Goal: Information Seeking & Learning: Learn about a topic

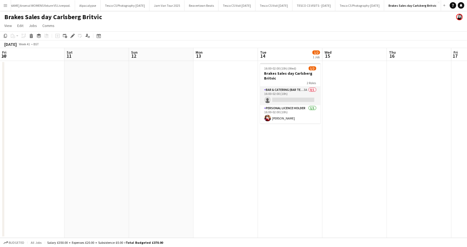
scroll to position [0, 154]
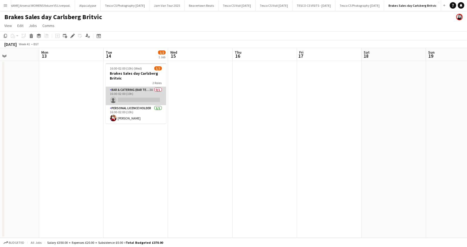
click at [125, 99] on app-card-role "Bar & Catering (Bar Tender) 3A 0/1 16:00-02:00 (10h) single-neutral-actions" at bounding box center [136, 96] width 60 height 18
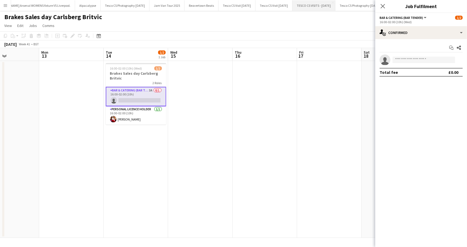
click at [297, 5] on button "TESCO CS VISITS - OCT 2025 Close" at bounding box center [313, 5] width 43 height 11
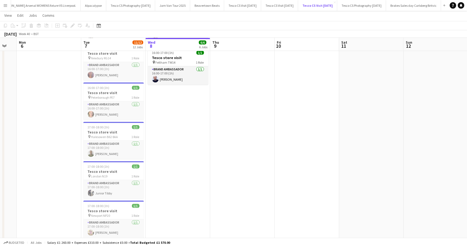
scroll to position [209, 0]
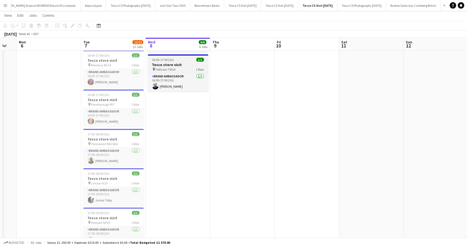
click at [168, 58] on span "16:00-17:00 (1h)" at bounding box center [163, 60] width 22 height 4
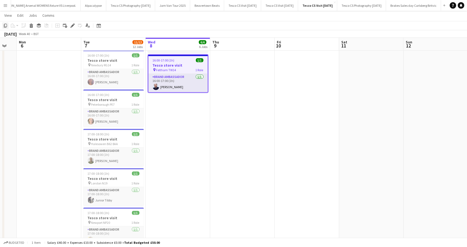
click at [6, 25] on icon "Copy" at bounding box center [5, 25] width 4 height 4
click at [173, 119] on app-date-cell "10:00-11:00 (1h) 1/1 Tesco store visit pin Northampton NN3 1 Role Brand Ambassa…" at bounding box center [178, 95] width 64 height 488
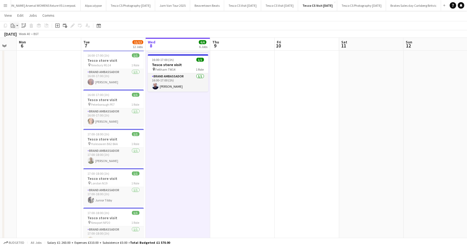
click at [13, 25] on icon "Paste" at bounding box center [13, 25] width 4 height 4
click at [20, 37] on link "Paste Command V" at bounding box center [35, 35] width 43 height 5
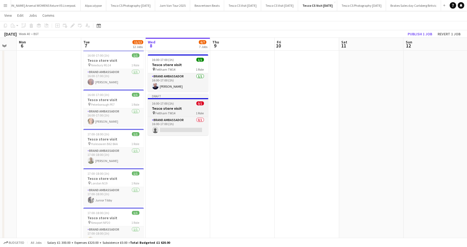
click at [168, 96] on div "Draft" at bounding box center [178, 96] width 60 height 4
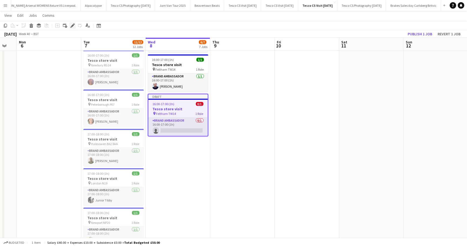
click at [73, 25] on icon at bounding box center [72, 25] width 3 height 3
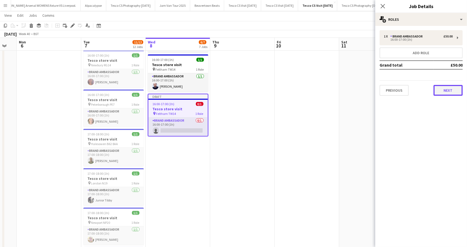
click at [448, 90] on button "Next" at bounding box center [447, 90] width 29 height 11
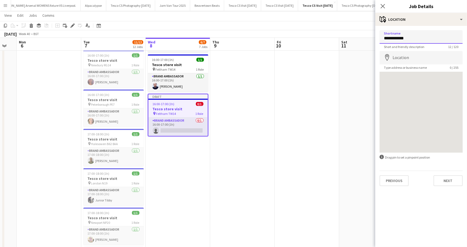
drag, startPoint x: 383, startPoint y: 37, endPoint x: 416, endPoint y: 37, distance: 32.6
click at [416, 37] on input "**********" at bounding box center [420, 36] width 83 height 13
type input "**********"
click at [393, 176] on button "Previous" at bounding box center [393, 180] width 29 height 11
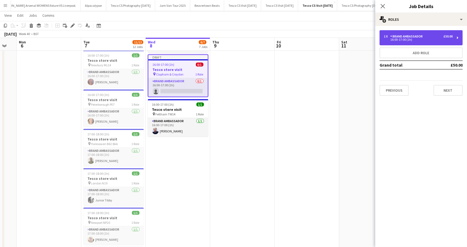
click at [433, 35] on div "1 x Brand Ambassador £50.00" at bounding box center [418, 37] width 69 height 4
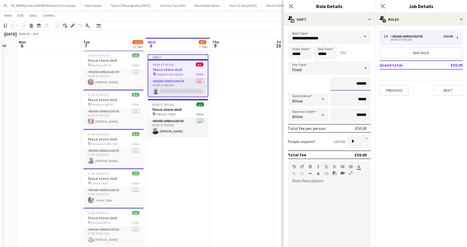
click at [359, 83] on input "******" at bounding box center [350, 83] width 40 height 13
type input "**"
type input "******"
click at [359, 114] on input "******" at bounding box center [350, 114] width 40 height 13
type input "*****"
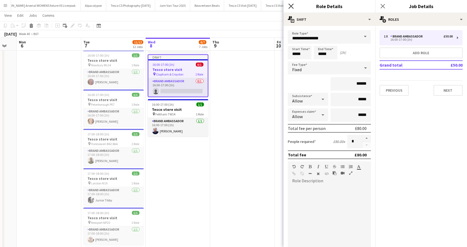
click at [292, 5] on icon at bounding box center [290, 6] width 5 height 5
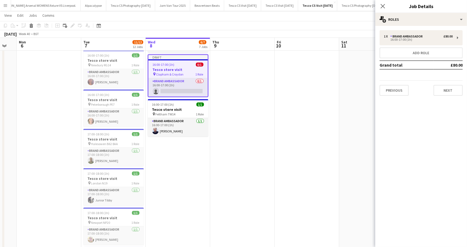
click at [257, 26] on app-toolbar "Copy Paste Paste Command V Paste with crew Command Shift V Paste linked Job Del…" at bounding box center [233, 25] width 467 height 9
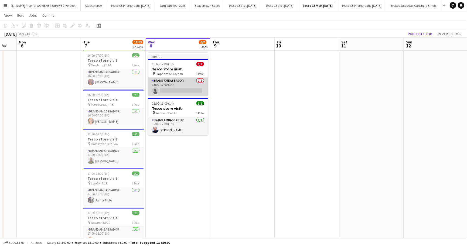
click at [176, 90] on app-card-role "Brand Ambassador 0/1 16:00-17:00 (1h) single-neutral-actions" at bounding box center [178, 87] width 60 height 18
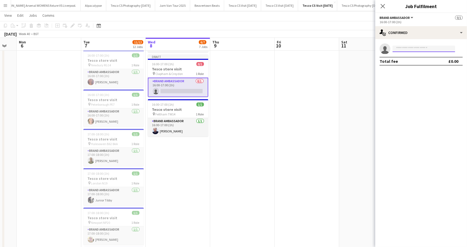
click at [409, 47] on input at bounding box center [423, 49] width 63 height 6
type input "*********"
click at [411, 62] on span "shaquillehenry@gmail.com" at bounding box center [423, 61] width 54 height 4
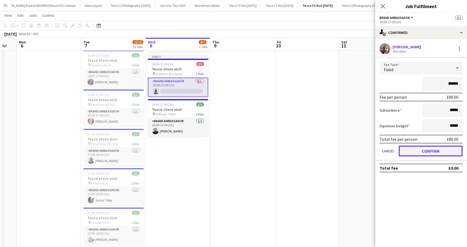
click at [439, 151] on button "Confirm" at bounding box center [430, 151] width 64 height 11
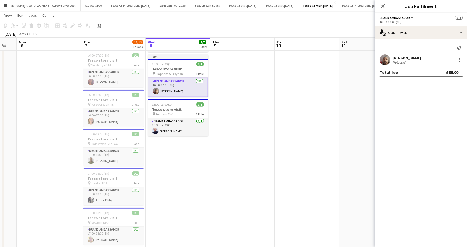
click at [316, 23] on app-toolbar "Copy Paste Paste Command V Paste with crew Command Shift V Paste linked Job Del…" at bounding box center [233, 25] width 467 height 9
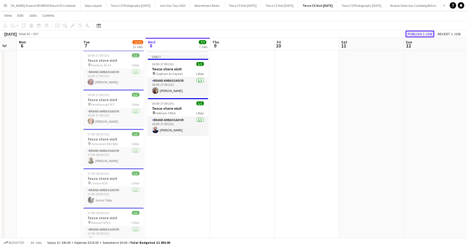
click at [424, 33] on button "Publish 1 job" at bounding box center [419, 33] width 29 height 7
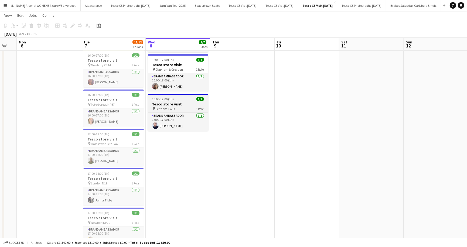
click at [159, 98] on span "16:00-17:00 (1h)" at bounding box center [163, 99] width 22 height 4
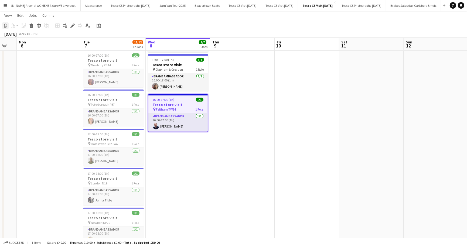
click at [4, 25] on icon at bounding box center [5, 26] width 3 height 4
click at [169, 164] on app-date-cell "10:00-11:00 (1h) 1/1 Tesco store visit pin Northampton NN3 1 Role Brand Ambassa…" at bounding box center [178, 95] width 64 height 488
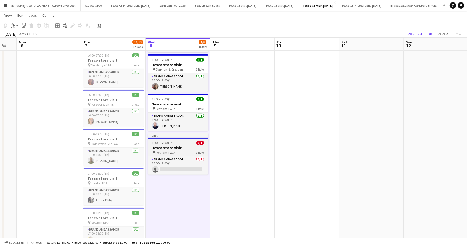
click at [161, 134] on div "Draft" at bounding box center [178, 135] width 60 height 4
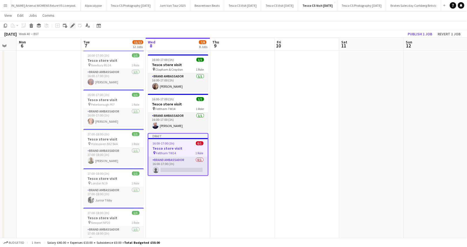
click at [74, 27] on icon "Edit" at bounding box center [72, 25] width 4 height 4
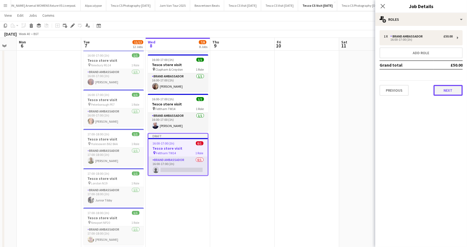
click at [453, 90] on button "Next" at bounding box center [447, 90] width 29 height 11
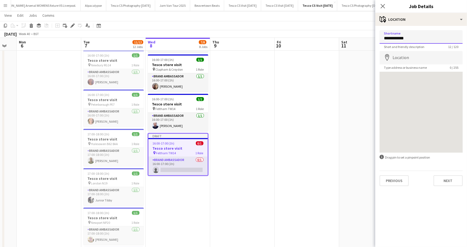
drag, startPoint x: 384, startPoint y: 39, endPoint x: 422, endPoint y: 38, distance: 38.3
click at [422, 38] on input "**********" at bounding box center [420, 36] width 83 height 13
type input "*******"
click at [452, 180] on button "Next" at bounding box center [447, 180] width 29 height 11
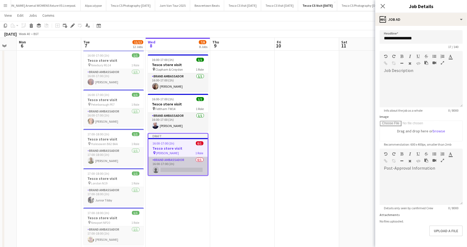
click at [191, 170] on app-card-role "Brand Ambassador 0/1 16:00-17:00 (1h) single-neutral-actions" at bounding box center [177, 166] width 59 height 18
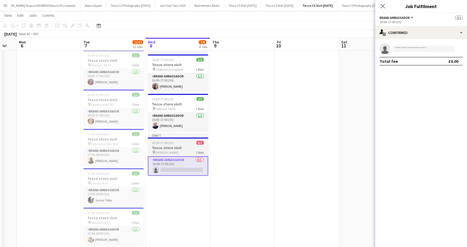
click at [179, 134] on div "Draft" at bounding box center [178, 135] width 60 height 4
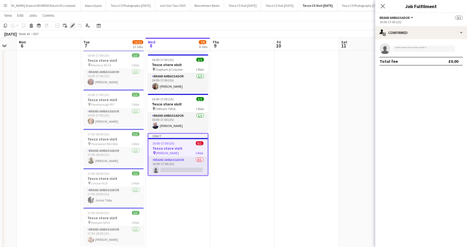
click at [72, 26] on icon at bounding box center [72, 25] width 3 height 3
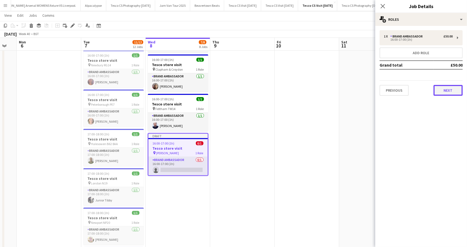
click at [453, 92] on button "Next" at bounding box center [447, 90] width 29 height 11
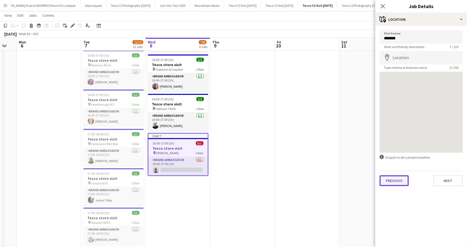
click at [401, 177] on button "Previous" at bounding box center [393, 180] width 29 height 11
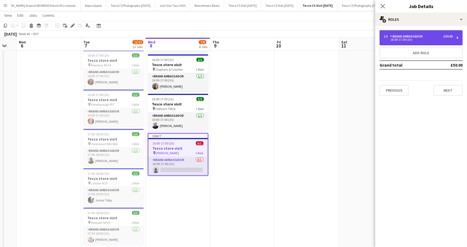
click at [403, 40] on div "16:00-17:00 (1h)" at bounding box center [418, 39] width 69 height 3
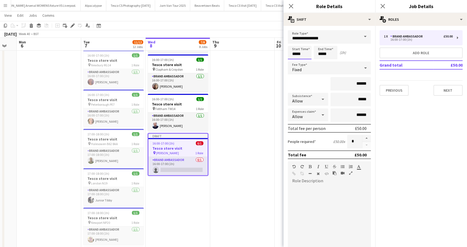
click at [299, 53] on input "*****" at bounding box center [300, 52] width 24 height 13
click at [295, 62] on div at bounding box center [294, 61] width 11 height 5
type input "*****"
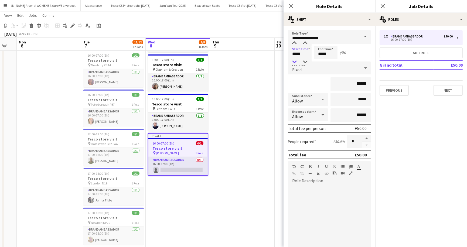
click at [295, 62] on div at bounding box center [294, 61] width 11 height 5
click at [316, 57] on input "*****" at bounding box center [325, 52] width 24 height 13
click at [320, 62] on div at bounding box center [320, 61] width 11 height 5
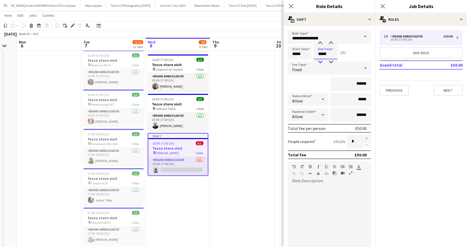
type input "*****"
click at [320, 62] on div at bounding box center [320, 61] width 11 height 5
click at [321, 82] on div "******" at bounding box center [329, 83] width 83 height 13
click at [450, 88] on button "Next" at bounding box center [447, 90] width 29 height 11
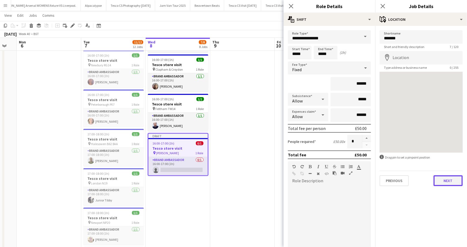
click at [451, 184] on button "Next" at bounding box center [447, 180] width 29 height 11
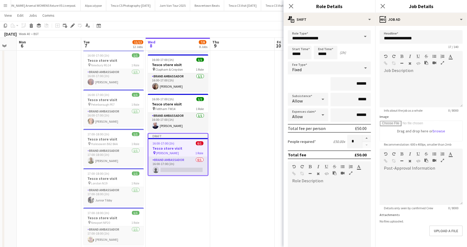
scroll to position [19, 0]
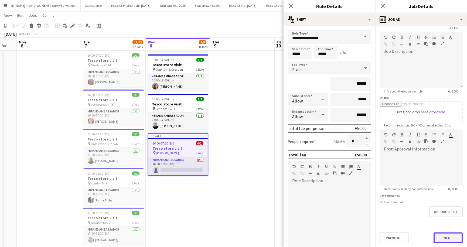
click at [444, 238] on button "Next" at bounding box center [447, 237] width 29 height 11
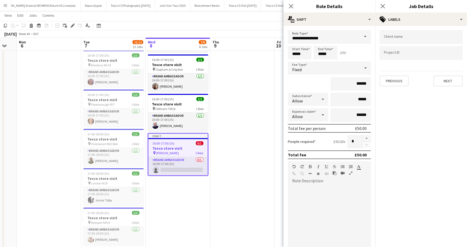
scroll to position [0, 0]
click at [446, 84] on button "Next" at bounding box center [447, 80] width 29 height 11
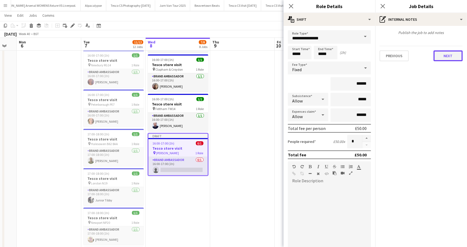
click at [450, 58] on button "Next" at bounding box center [447, 55] width 29 height 11
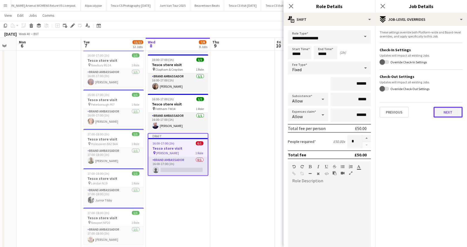
click at [442, 116] on button "Next" at bounding box center [447, 112] width 29 height 11
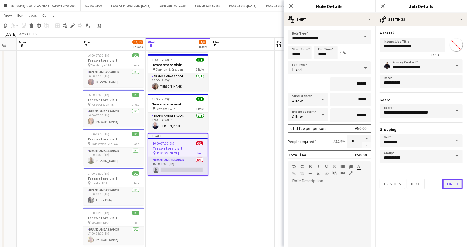
click at [451, 185] on button "Finish" at bounding box center [452, 183] width 20 height 11
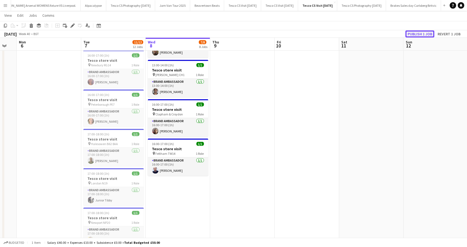
click at [415, 33] on button "Publish 1 job" at bounding box center [419, 33] width 29 height 7
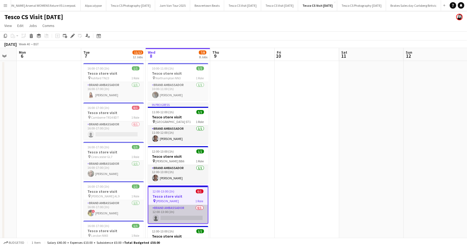
click at [175, 218] on app-card-role "Brand Ambassador 0/1 12:00-13:00 (1h) single-neutral-actions" at bounding box center [177, 214] width 59 height 18
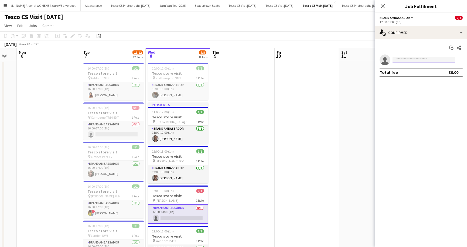
click at [405, 59] on input at bounding box center [423, 60] width 63 height 6
type input "******"
click at [413, 71] on span "digitalcompass1@gmail.com" at bounding box center [423, 72] width 54 height 4
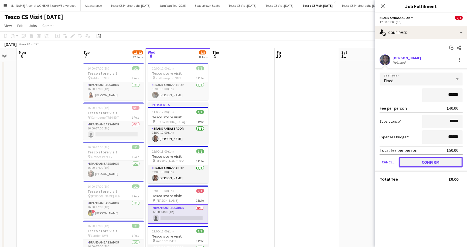
click at [431, 162] on button "Confirm" at bounding box center [430, 162] width 64 height 11
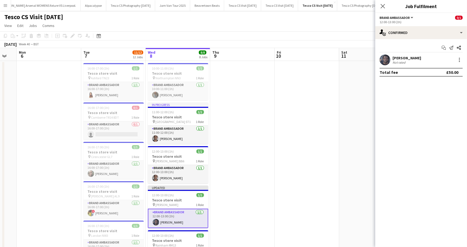
click at [323, 27] on app-page-menu "View Day view expanded Day view collapsed Month view Date picker Jump to today …" at bounding box center [233, 26] width 467 height 10
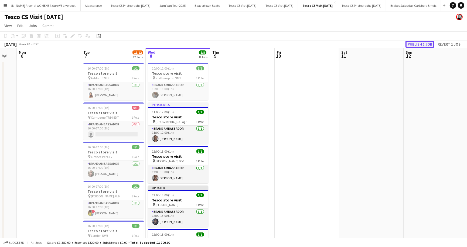
click at [419, 46] on button "Publish 1 job" at bounding box center [419, 44] width 29 height 7
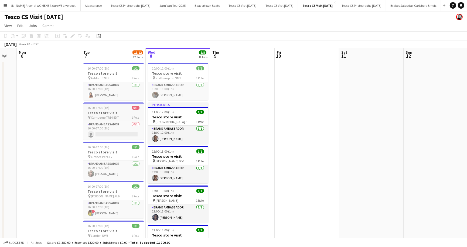
click at [99, 108] on span "16:00-17:00 (1h)" at bounding box center [99, 108] width 22 height 4
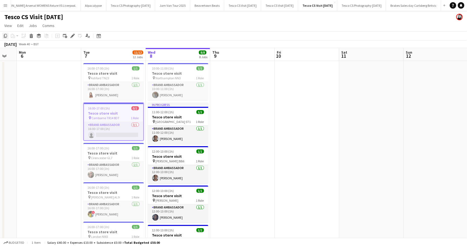
click at [5, 36] on icon "Copy" at bounding box center [5, 36] width 4 height 4
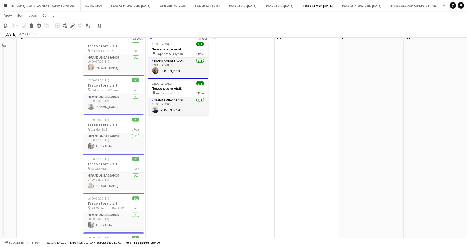
scroll to position [266, 0]
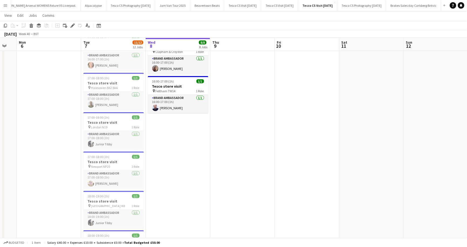
click at [177, 145] on app-date-cell "10:00-11:00 (1h) 1/1 Tesco store visit pin Northampton NN3 1 Role Brand Ambassa…" at bounding box center [178, 38] width 64 height 488
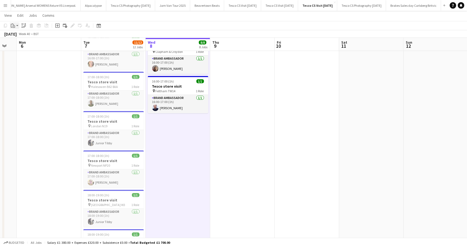
click at [12, 25] on icon "Paste" at bounding box center [13, 25] width 4 height 4
click at [25, 37] on link "Paste Command V" at bounding box center [35, 35] width 43 height 5
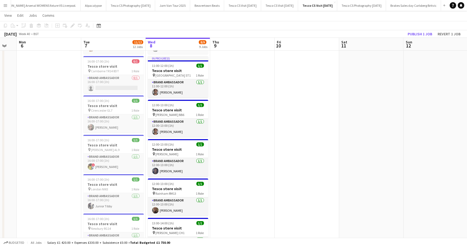
scroll to position [44, 0]
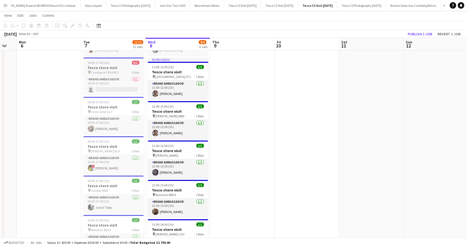
click at [105, 66] on h3 "Tesco store visit" at bounding box center [113, 67] width 60 height 5
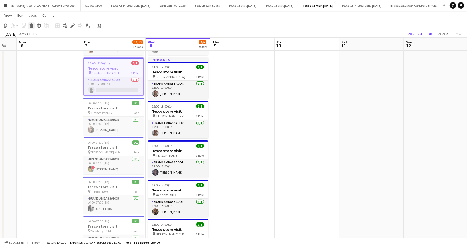
click at [30, 27] on icon at bounding box center [31, 26] width 3 height 3
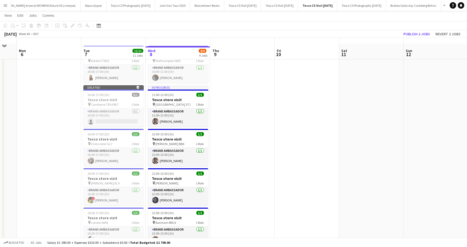
scroll to position [0, 0]
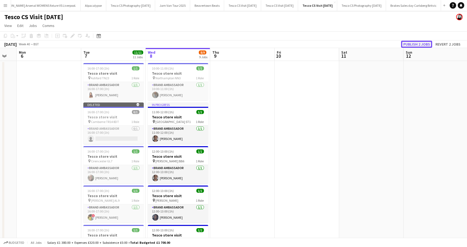
click at [420, 46] on button "Publish 2 jobs" at bounding box center [416, 44] width 31 height 7
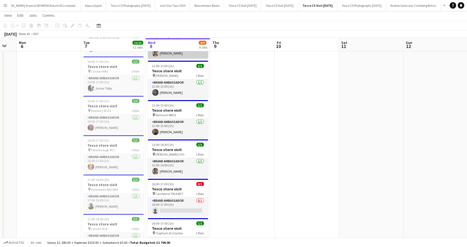
scroll to position [125, 0]
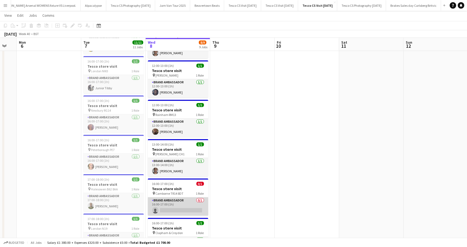
click at [165, 209] on app-card-role "Brand Ambassador 0/1 16:00-17:00 (1h) single-neutral-actions" at bounding box center [178, 206] width 60 height 18
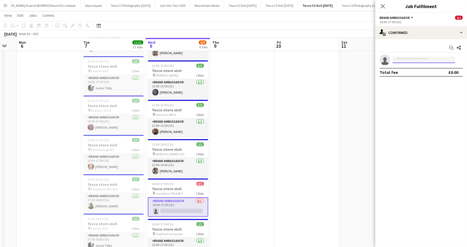
click at [426, 60] on input at bounding box center [423, 60] width 63 height 6
type input "*"
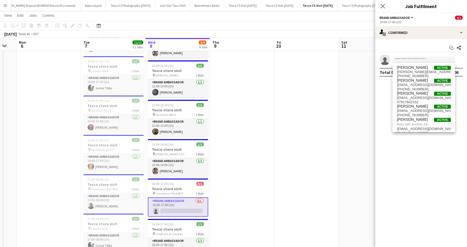
click at [315, 21] on app-page-menu "View Day view expanded Day view collapsed Month view Date picker Jump to today …" at bounding box center [233, 16] width 467 height 10
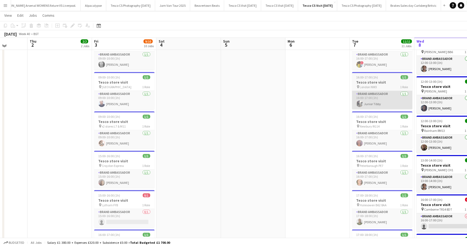
scroll to position [110, 0]
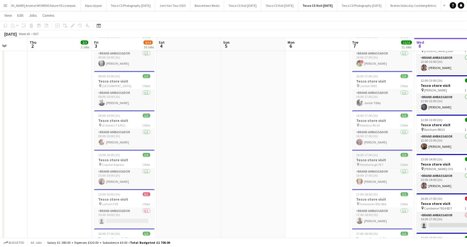
click at [364, 159] on h3 "Tesco store visit" at bounding box center [382, 159] width 60 height 5
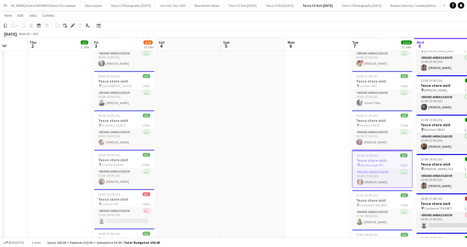
click at [72, 25] on icon at bounding box center [72, 25] width 3 height 3
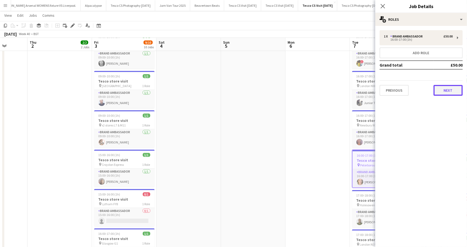
click at [446, 91] on button "Next" at bounding box center [447, 90] width 29 height 11
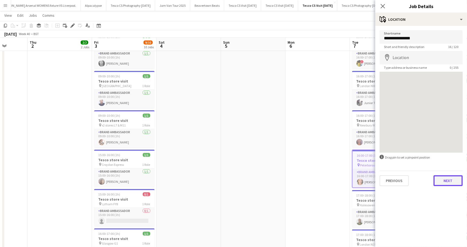
click at [447, 182] on button "Next" at bounding box center [447, 180] width 29 height 11
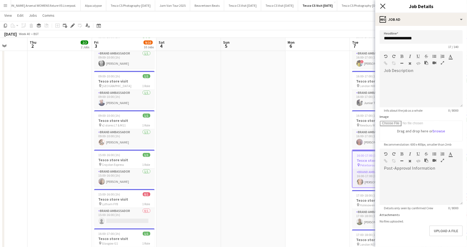
click at [384, 5] on icon at bounding box center [382, 6] width 5 height 5
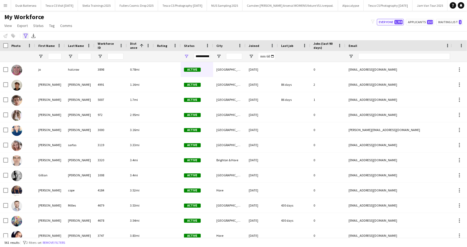
click at [25, 37] on icon at bounding box center [25, 36] width 4 height 4
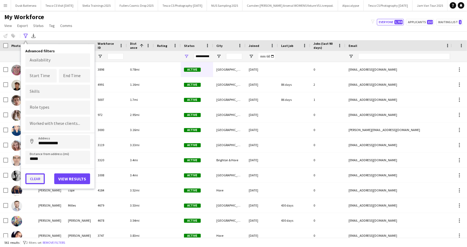
click at [34, 178] on button "Clear" at bounding box center [34, 178] width 19 height 11
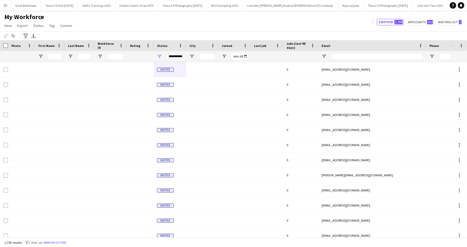
click at [26, 36] on icon "Advanced filters" at bounding box center [25, 36] width 4 height 4
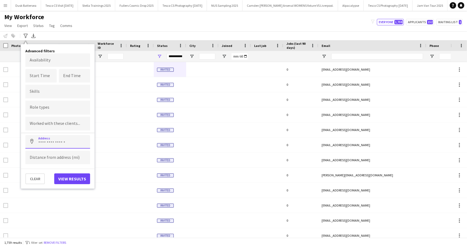
click at [39, 142] on input at bounding box center [57, 141] width 65 height 13
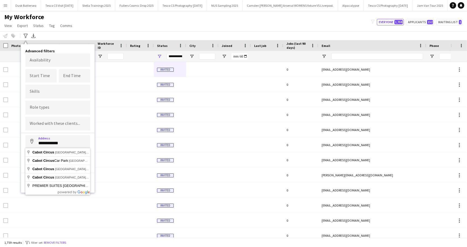
type input "**********"
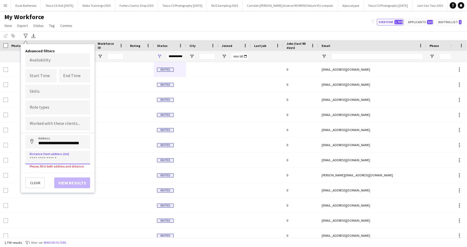
click at [48, 157] on input at bounding box center [57, 157] width 65 height 13
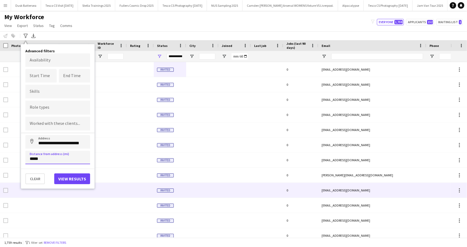
type input "*****"
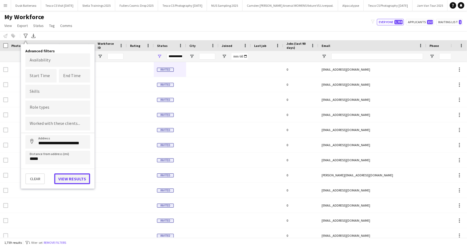
click at [69, 175] on button "View results" at bounding box center [72, 178] width 36 height 11
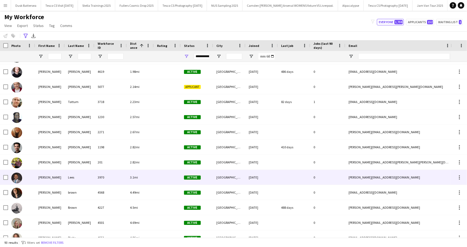
scroll to position [94, 0]
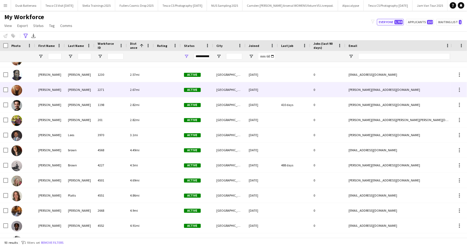
click at [65, 91] on div "[PERSON_NAME]" at bounding box center [80, 89] width 30 height 15
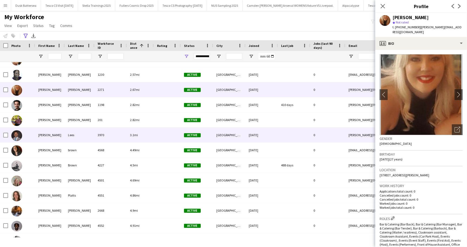
click at [70, 134] on div "Lees" at bounding box center [80, 134] width 30 height 15
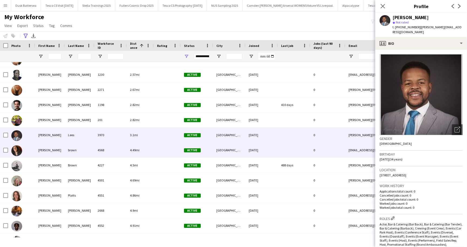
click at [74, 148] on div "brown" at bounding box center [80, 150] width 30 height 15
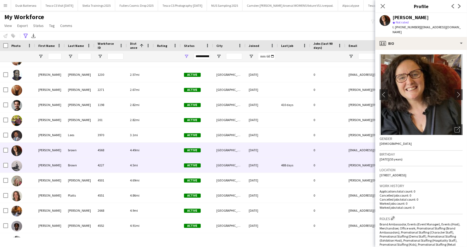
click at [74, 166] on div "Brown" at bounding box center [80, 165] width 30 height 15
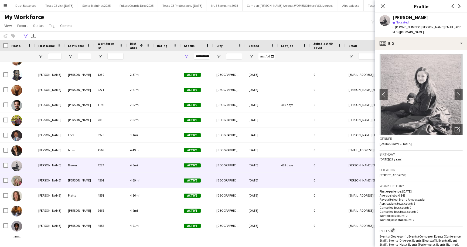
click at [74, 181] on div "[PERSON_NAME]" at bounding box center [80, 180] width 30 height 15
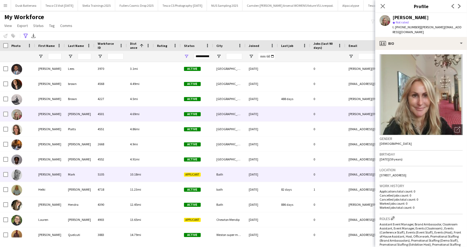
scroll to position [200, 0]
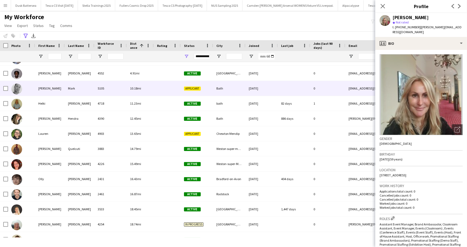
click at [42, 87] on div "[PERSON_NAME]" at bounding box center [50, 88] width 30 height 15
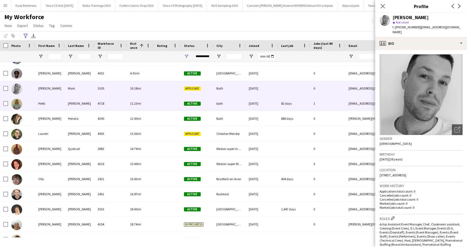
click at [44, 101] on div "Helki" at bounding box center [50, 103] width 30 height 15
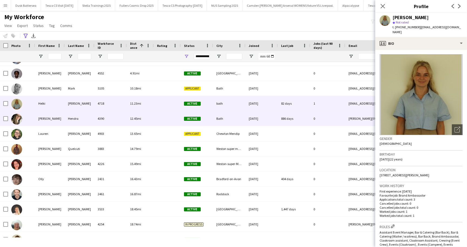
click at [46, 118] on div "[PERSON_NAME]" at bounding box center [50, 118] width 30 height 15
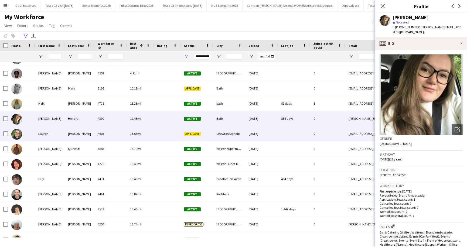
click at [45, 135] on div "Lauren" at bounding box center [50, 133] width 30 height 15
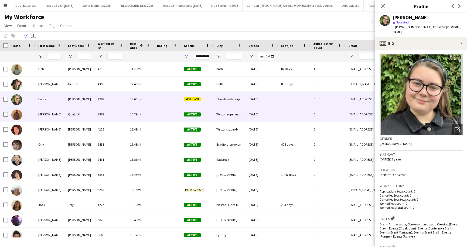
click at [43, 117] on div "[PERSON_NAME]" at bounding box center [50, 114] width 30 height 15
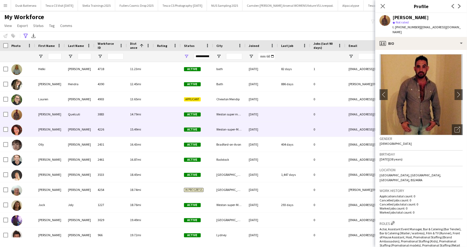
click at [42, 128] on div "[PERSON_NAME]" at bounding box center [50, 129] width 30 height 15
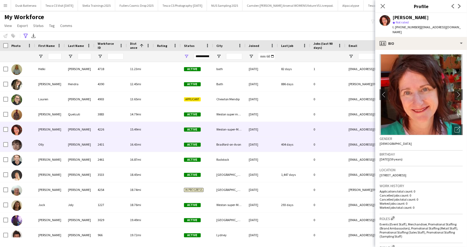
click at [43, 146] on div "Olly" at bounding box center [50, 144] width 30 height 15
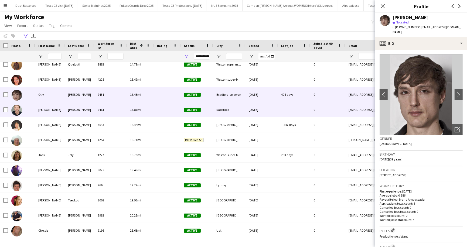
click at [43, 111] on div "[PERSON_NAME]" at bounding box center [50, 109] width 30 height 15
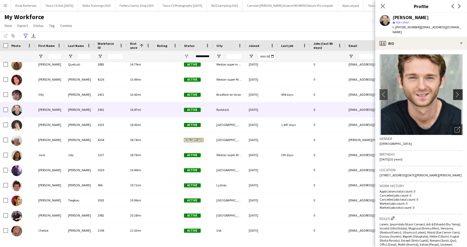
click at [458, 92] on app-icon "chevron-right" at bounding box center [458, 95] width 8 height 6
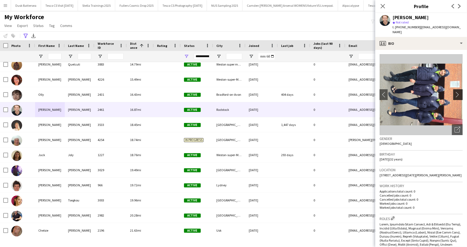
click at [457, 92] on app-icon "chevron-right" at bounding box center [458, 95] width 8 height 6
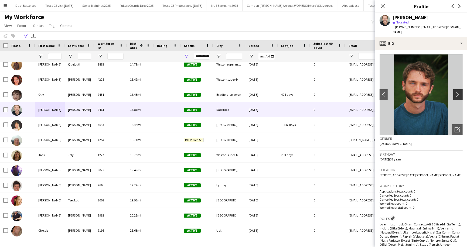
click at [457, 92] on app-icon "chevron-right" at bounding box center [458, 95] width 8 height 6
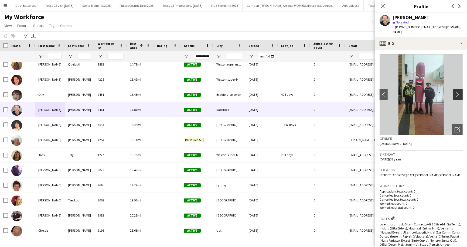
click at [457, 92] on app-icon "chevron-right" at bounding box center [458, 95] width 8 height 6
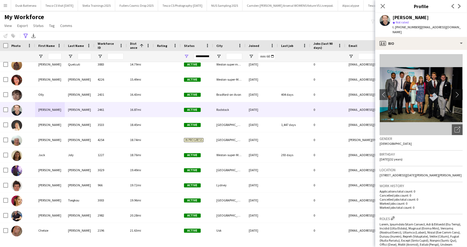
click at [457, 92] on app-icon "chevron-right" at bounding box center [458, 95] width 8 height 6
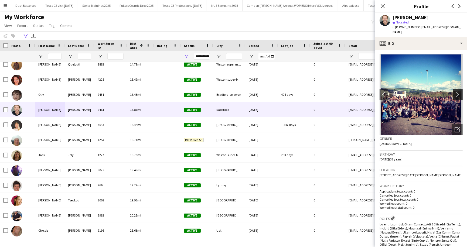
click at [457, 92] on app-icon "chevron-right" at bounding box center [458, 95] width 8 height 6
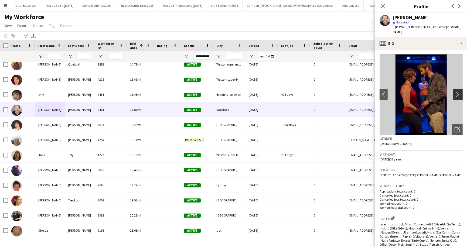
click at [457, 92] on app-icon "chevron-right" at bounding box center [458, 95] width 8 height 6
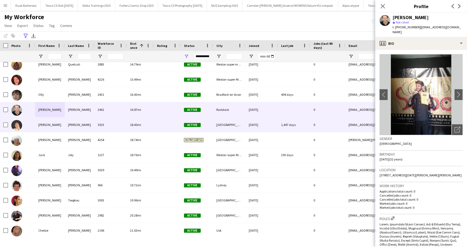
click at [55, 126] on div "[PERSON_NAME]" at bounding box center [50, 124] width 30 height 15
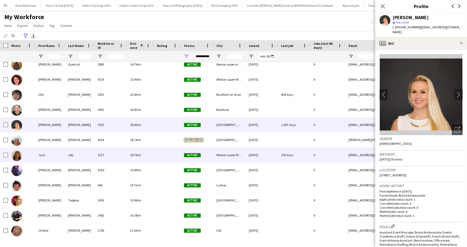
click at [70, 157] on div "Joly" at bounding box center [80, 154] width 30 height 15
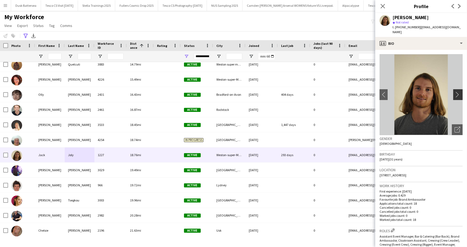
click at [457, 92] on app-icon "chevron-right" at bounding box center [458, 95] width 8 height 6
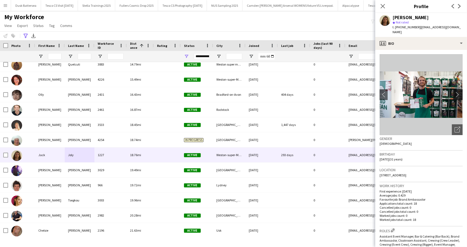
click at [456, 92] on app-icon "chevron-right" at bounding box center [458, 95] width 8 height 6
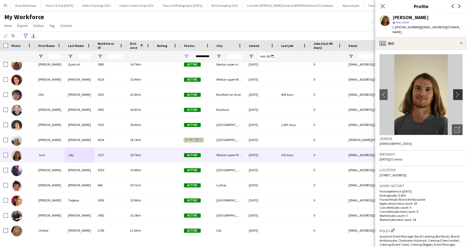
click at [456, 92] on app-icon "chevron-right" at bounding box center [458, 95] width 8 height 6
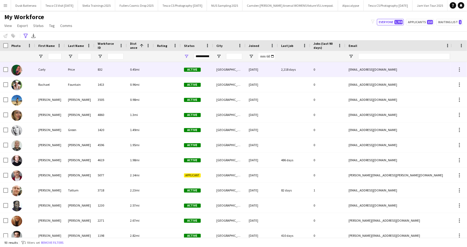
click at [41, 68] on div "Carly" at bounding box center [50, 69] width 30 height 15
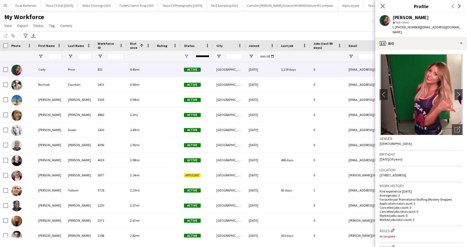
click at [142, 22] on div "My Workforce View Views Default view New view Update view Delete view Edit name…" at bounding box center [233, 22] width 467 height 18
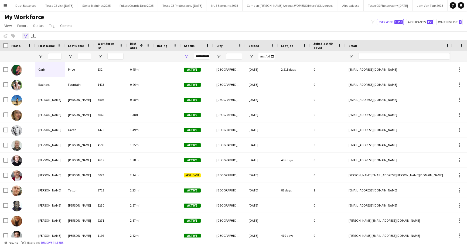
click at [27, 36] on icon "Advanced filters" at bounding box center [25, 36] width 4 height 4
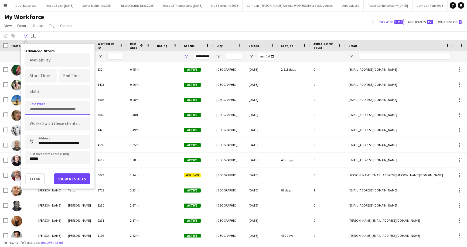
click at [43, 108] on input "Type to search role types..." at bounding box center [58, 109] width 56 height 5
type input "******"
click at [42, 119] on div "Promotional Staffing (Retail Staff)" at bounding box center [57, 122] width 65 height 13
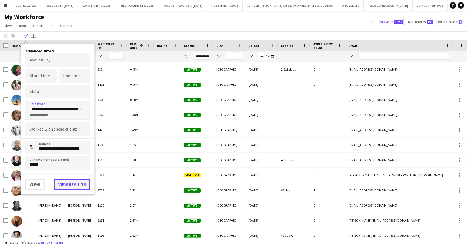
click at [77, 182] on button "View results" at bounding box center [72, 184] width 36 height 11
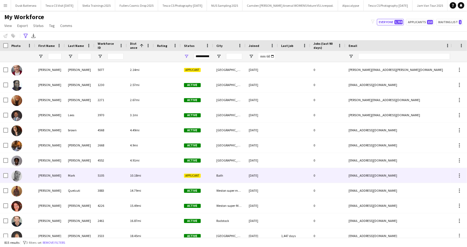
scroll to position [19, 0]
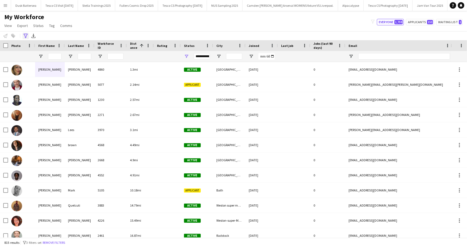
click at [26, 35] on icon "Advanced filters" at bounding box center [25, 36] width 4 height 4
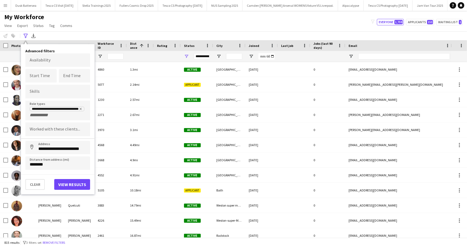
click at [72, 115] on div "**********" at bounding box center [58, 111] width 56 height 11
type input "*****"
click at [61, 125] on div "Field Sales Rep" at bounding box center [57, 128] width 65 height 13
type input "*****"
click at [67, 127] on div "Promotional Staffing (Sales Staff)" at bounding box center [57, 128] width 65 height 13
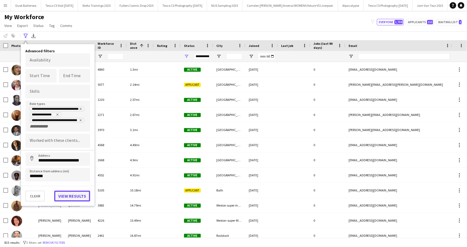
click at [72, 195] on button "View results" at bounding box center [72, 196] width 36 height 11
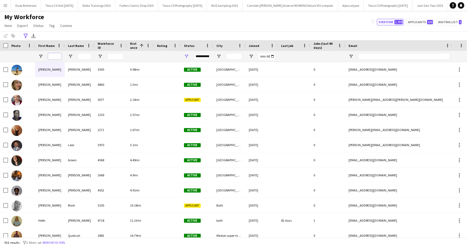
click at [56, 56] on input "First Name Filter Input" at bounding box center [54, 56] width 13 height 6
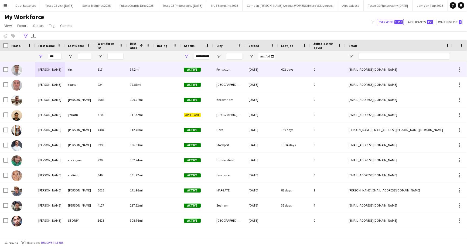
click at [44, 68] on div "Jamie" at bounding box center [50, 69] width 30 height 15
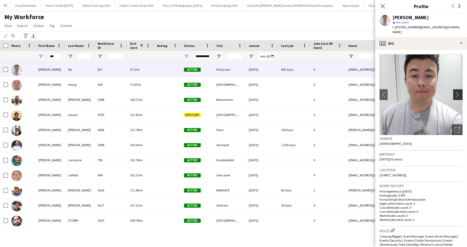
click at [457, 92] on app-icon "chevron-right" at bounding box center [458, 95] width 8 height 6
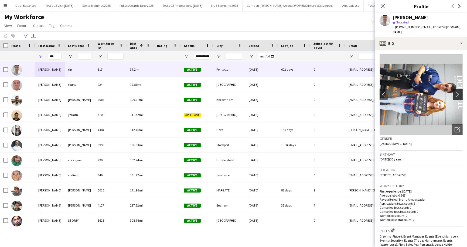
click at [457, 92] on app-icon "chevron-right" at bounding box center [458, 95] width 8 height 6
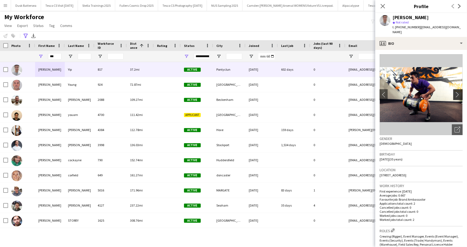
click at [457, 92] on app-icon "chevron-right" at bounding box center [458, 95] width 8 height 6
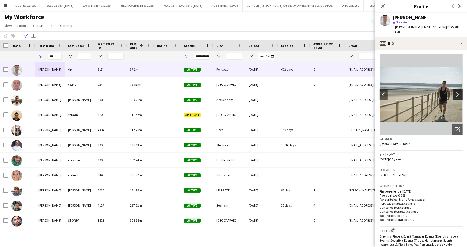
click at [457, 92] on app-icon "chevron-right" at bounding box center [458, 95] width 8 height 6
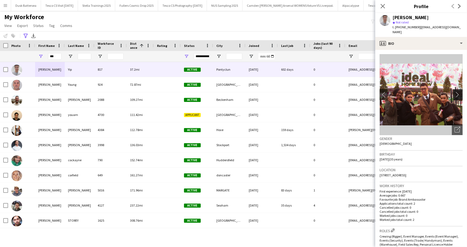
click at [457, 92] on app-icon "chevron-right" at bounding box center [458, 95] width 8 height 6
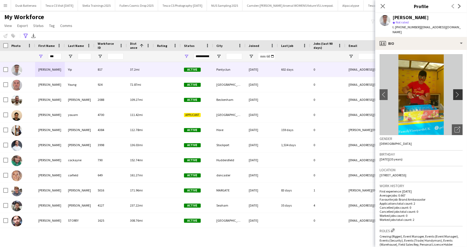
click at [457, 92] on app-icon "chevron-right" at bounding box center [458, 95] width 8 height 6
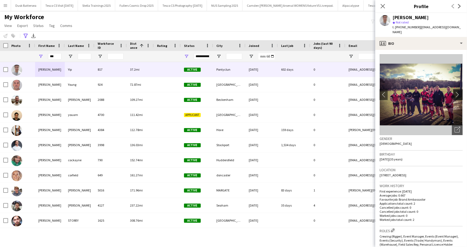
click at [457, 92] on app-icon "chevron-right" at bounding box center [458, 95] width 8 height 6
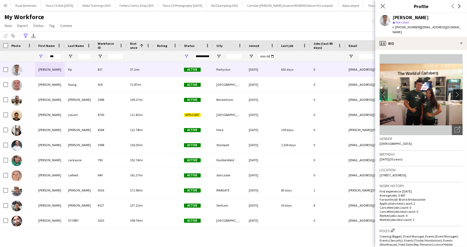
click at [457, 92] on app-icon "chevron-right" at bounding box center [458, 95] width 8 height 6
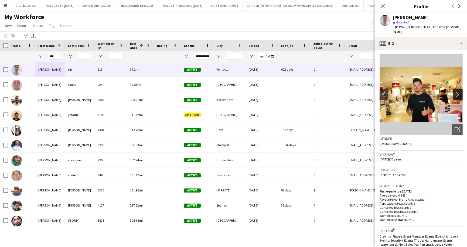
click at [457, 92] on app-icon "chevron-right" at bounding box center [458, 95] width 8 height 6
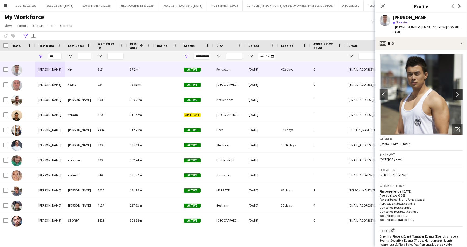
click at [457, 92] on app-icon "chevron-right" at bounding box center [458, 95] width 8 height 6
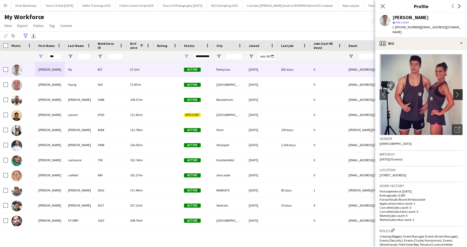
click at [457, 92] on app-icon "chevron-right" at bounding box center [458, 95] width 8 height 6
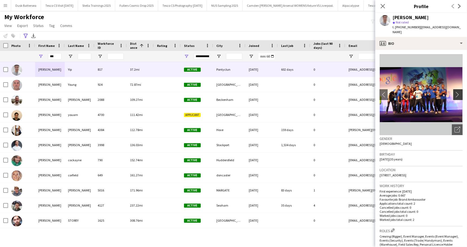
click at [457, 92] on app-icon "chevron-right" at bounding box center [458, 95] width 8 height 6
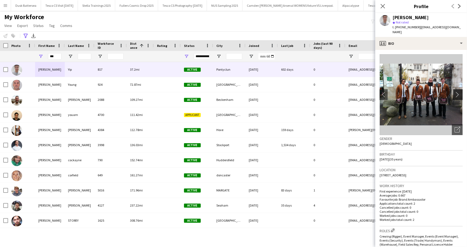
click at [457, 92] on app-icon "chevron-right" at bounding box center [458, 95] width 8 height 6
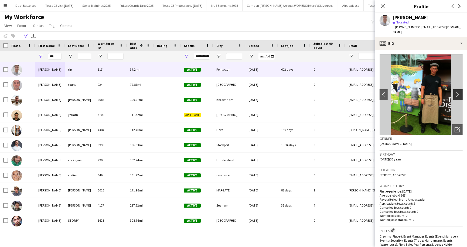
click at [457, 92] on app-icon "chevron-right" at bounding box center [458, 95] width 8 height 6
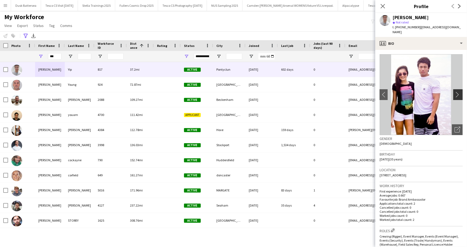
click at [457, 92] on app-icon "chevron-right" at bounding box center [458, 95] width 8 height 6
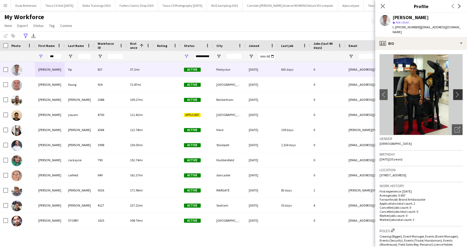
click at [457, 92] on app-icon "chevron-right" at bounding box center [458, 95] width 8 height 6
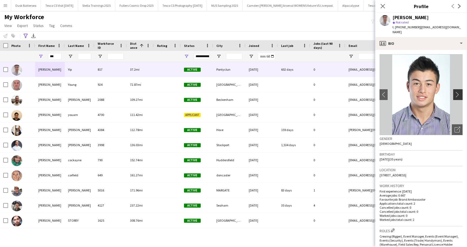
click at [457, 92] on app-icon "chevron-right" at bounding box center [458, 95] width 8 height 6
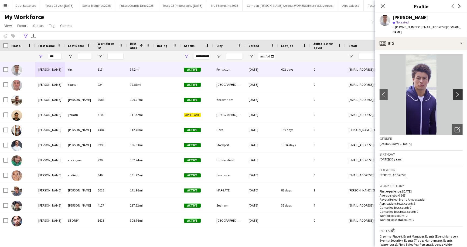
click at [457, 92] on app-icon "chevron-right" at bounding box center [458, 95] width 8 height 6
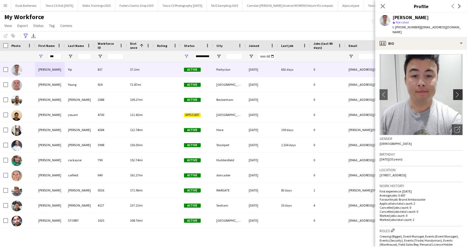
click at [457, 92] on app-icon "chevron-right" at bounding box center [458, 95] width 8 height 6
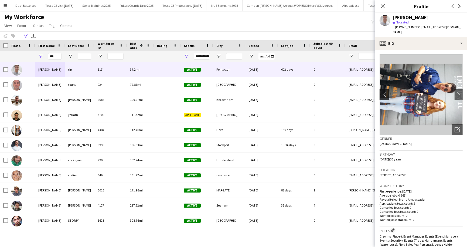
click at [381, 92] on app-icon "chevron-left" at bounding box center [383, 95] width 8 height 6
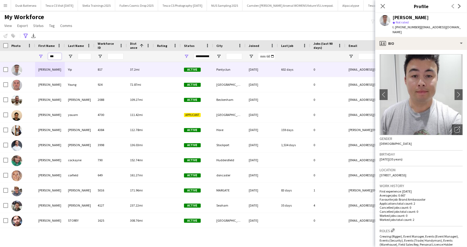
click at [57, 57] on input "***" at bounding box center [54, 56] width 13 height 6
type input "*"
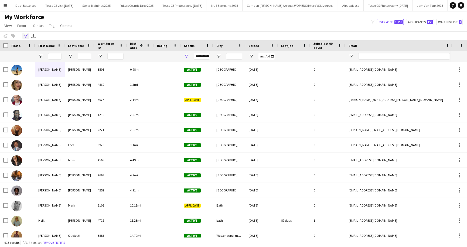
click at [26, 34] on icon at bounding box center [25, 36] width 4 height 4
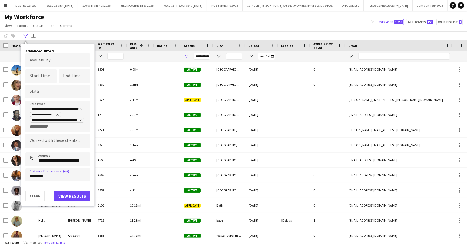
drag, startPoint x: 29, startPoint y: 174, endPoint x: 51, endPoint y: 176, distance: 22.2
click at [51, 176] on input "********" at bounding box center [57, 174] width 65 height 13
type input "*****"
click at [71, 195] on button "View results" at bounding box center [72, 196] width 36 height 11
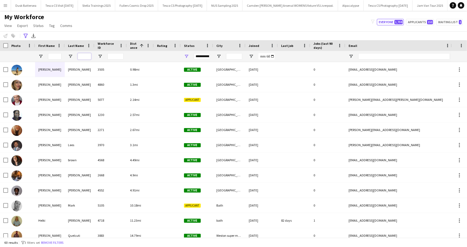
click at [84, 57] on input "Last Name Filter Input" at bounding box center [84, 56] width 13 height 6
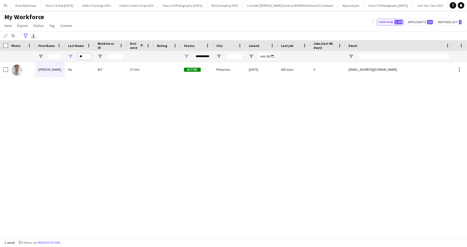
type input "*"
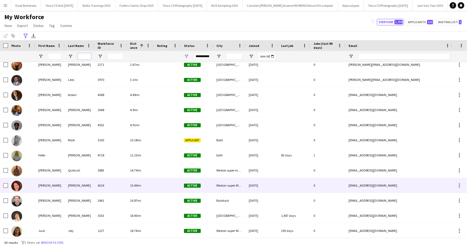
scroll to position [59, 0]
